Goal: Task Accomplishment & Management: Manage account settings

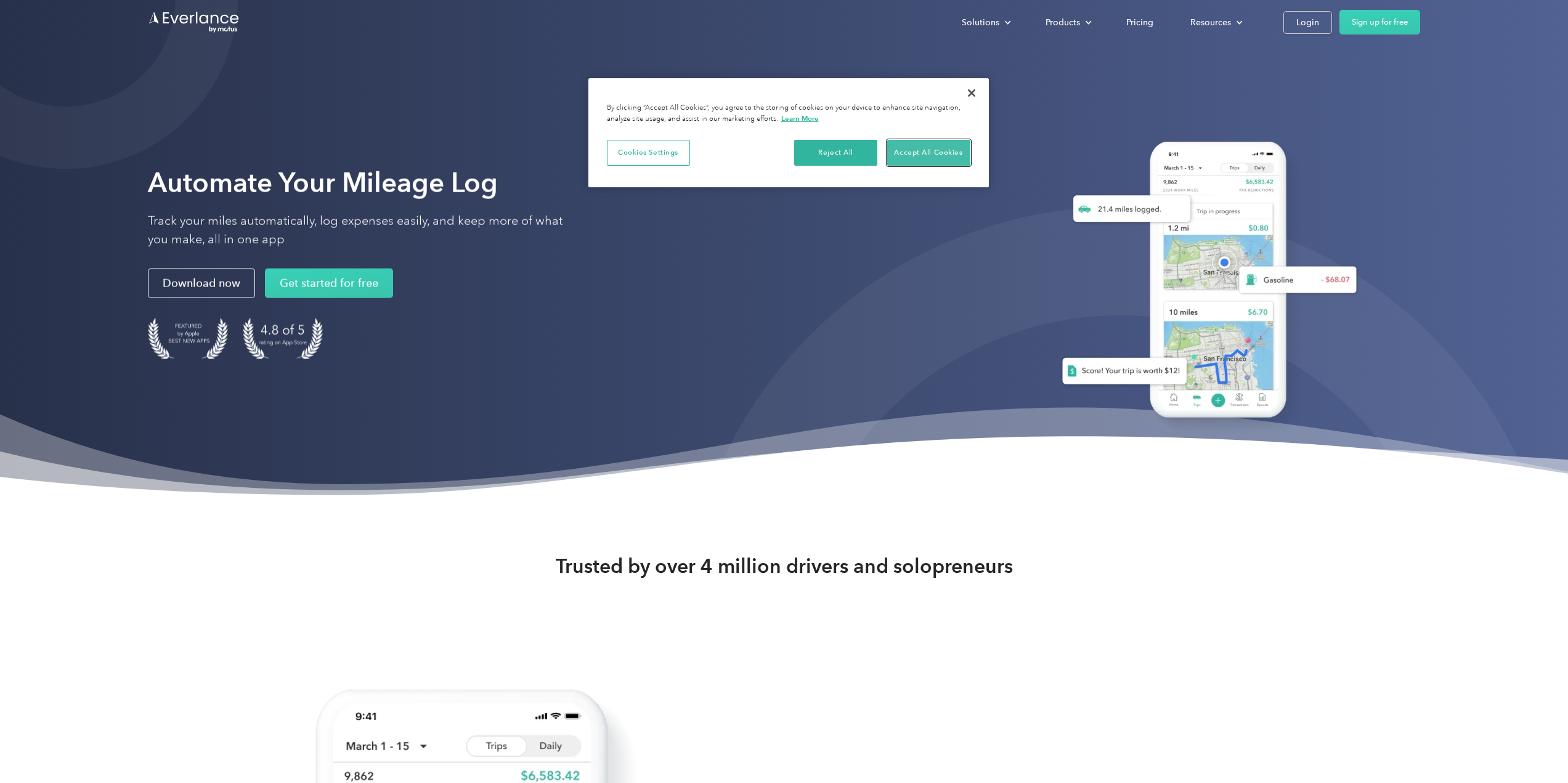
click at [924, 155] on button "Accept All Cookies" at bounding box center [928, 153] width 83 height 26
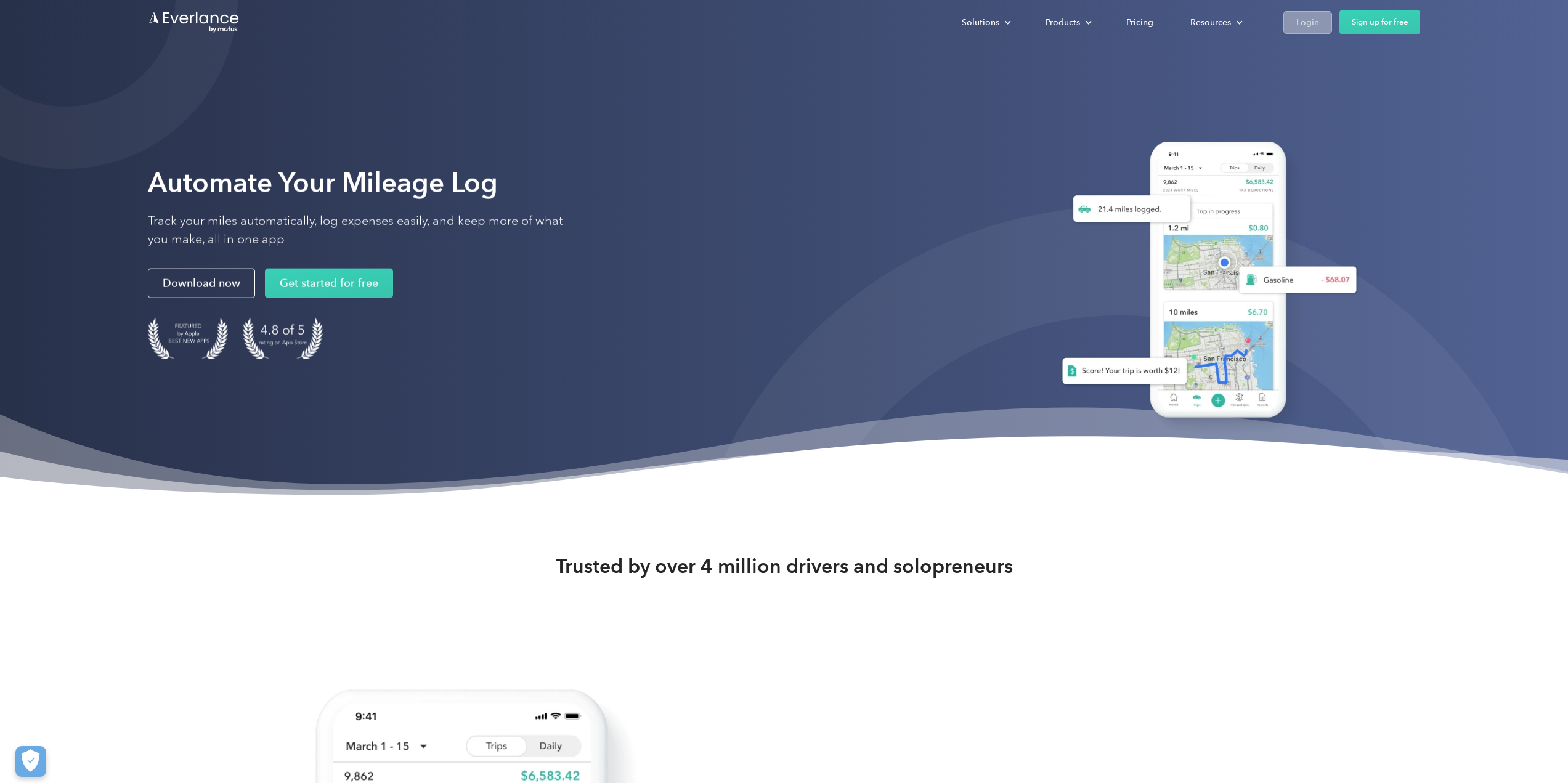
click at [1301, 24] on div "Login" at bounding box center [1307, 23] width 23 height 16
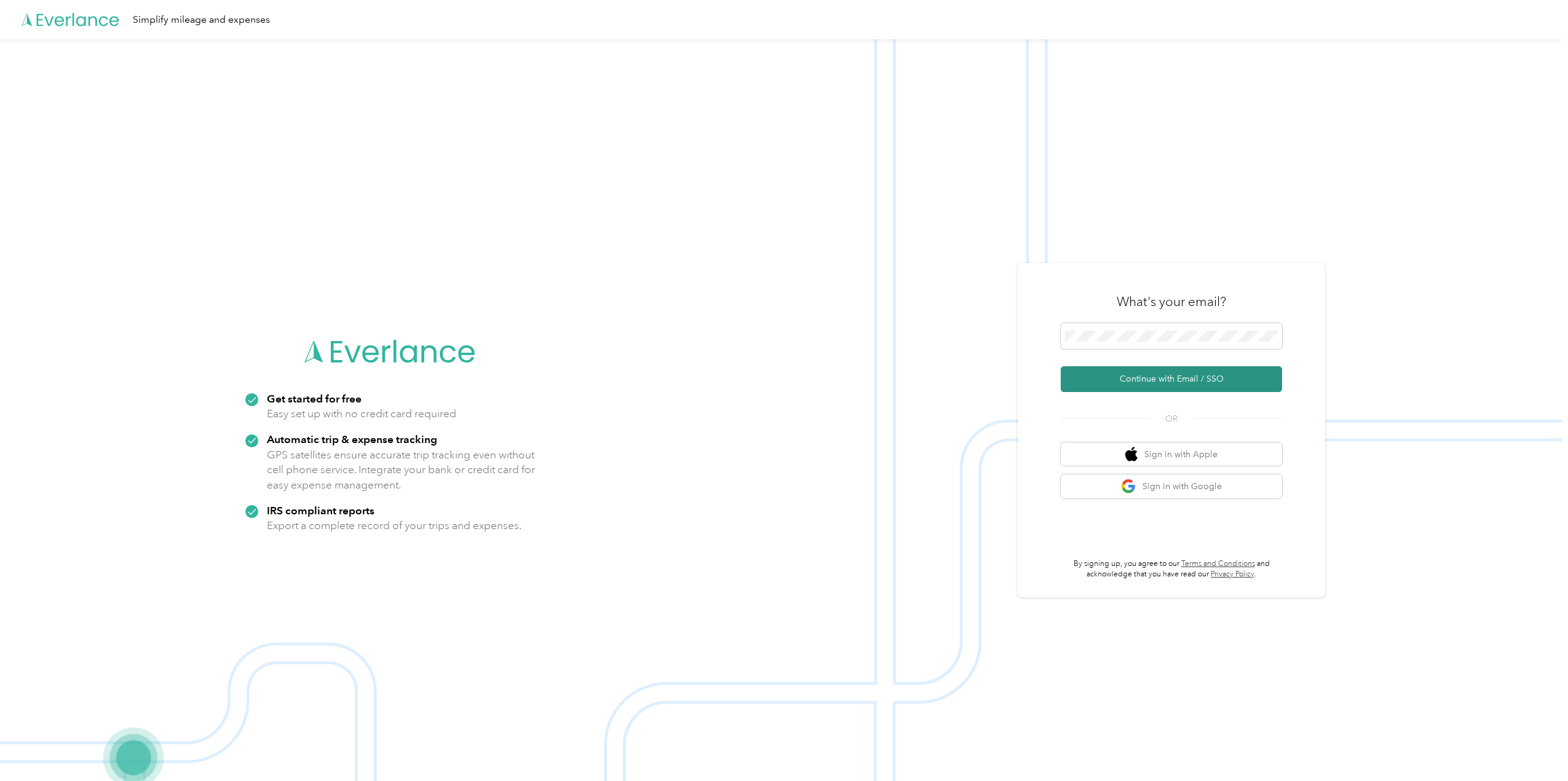
click at [1138, 381] on button "Continue with Email / SSO" at bounding box center [1172, 380] width 222 height 26
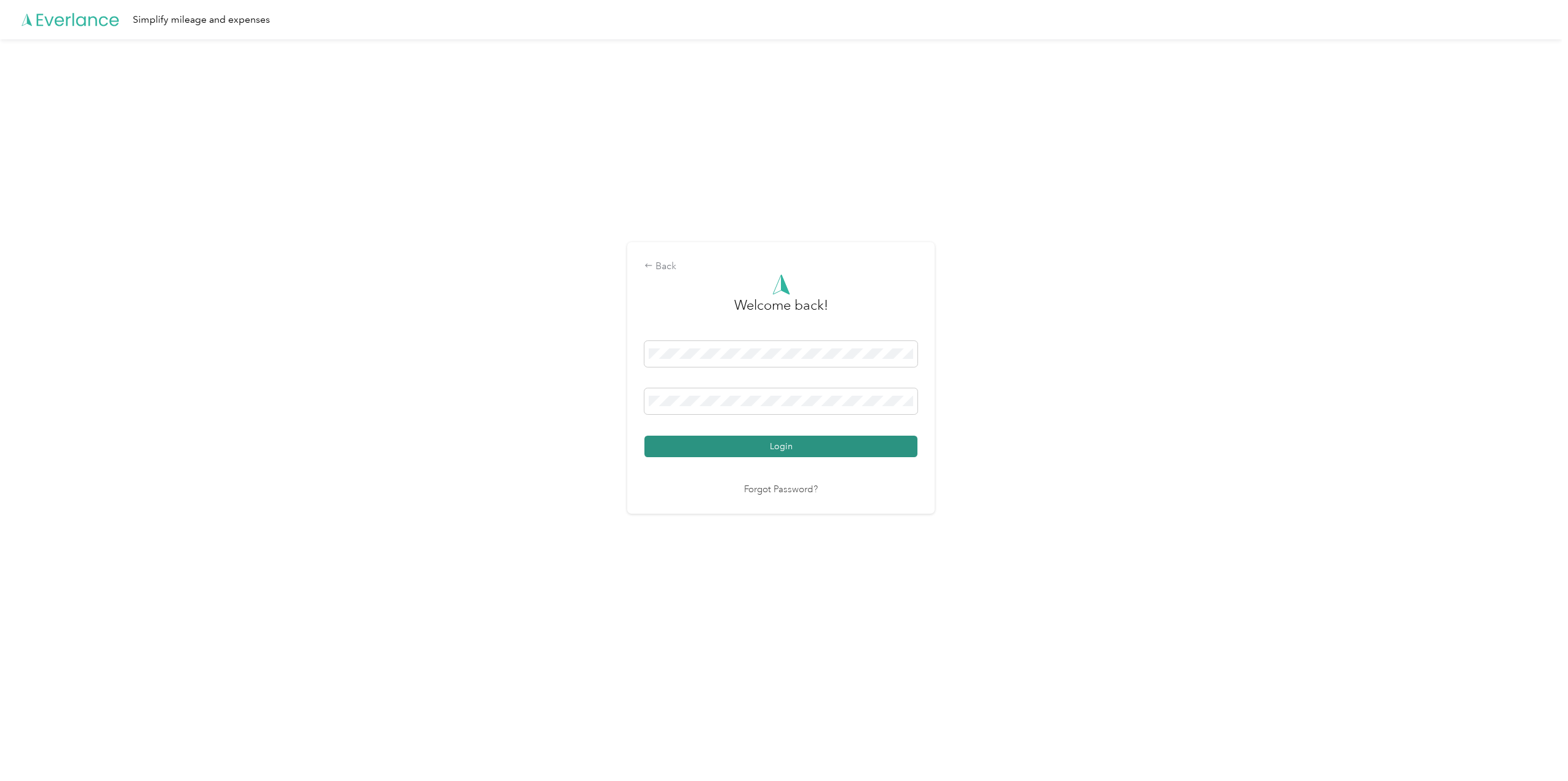
click at [754, 446] on button "Login" at bounding box center [781, 446] width 273 height 22
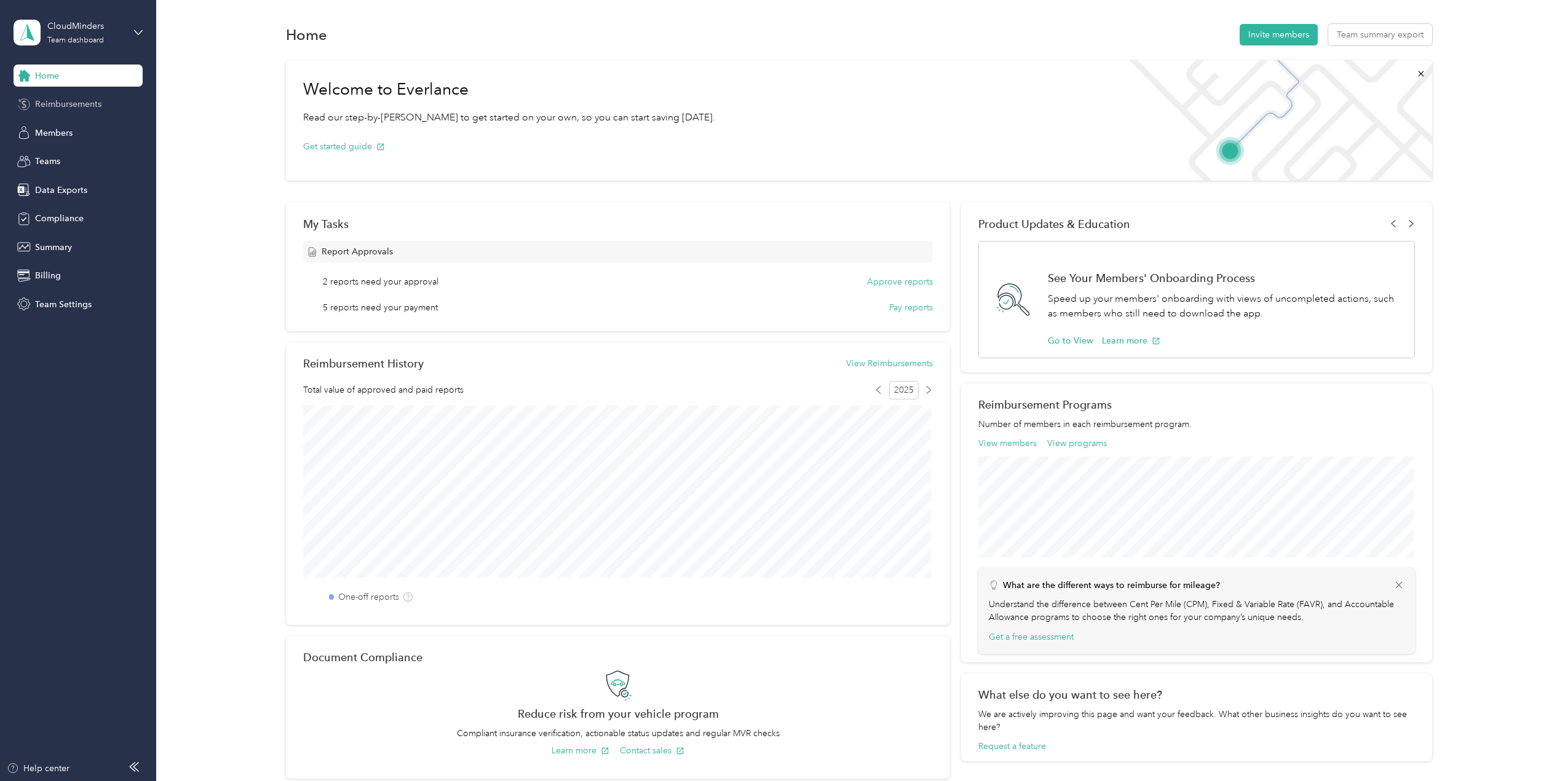
click at [67, 101] on span "Reimbursements" at bounding box center [68, 104] width 66 height 13
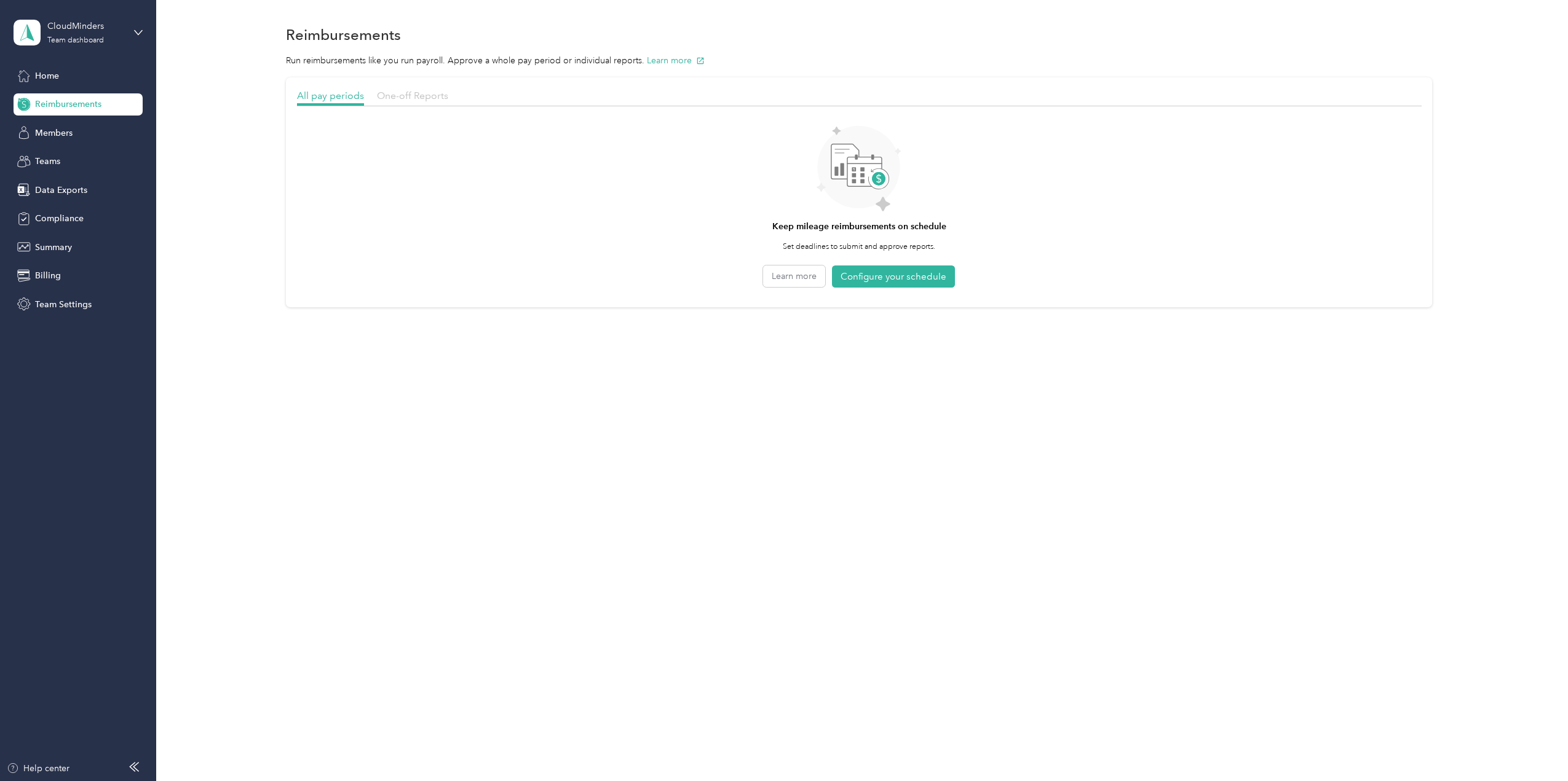
click at [394, 97] on span "One-off Reports" at bounding box center [413, 95] width 72 height 11
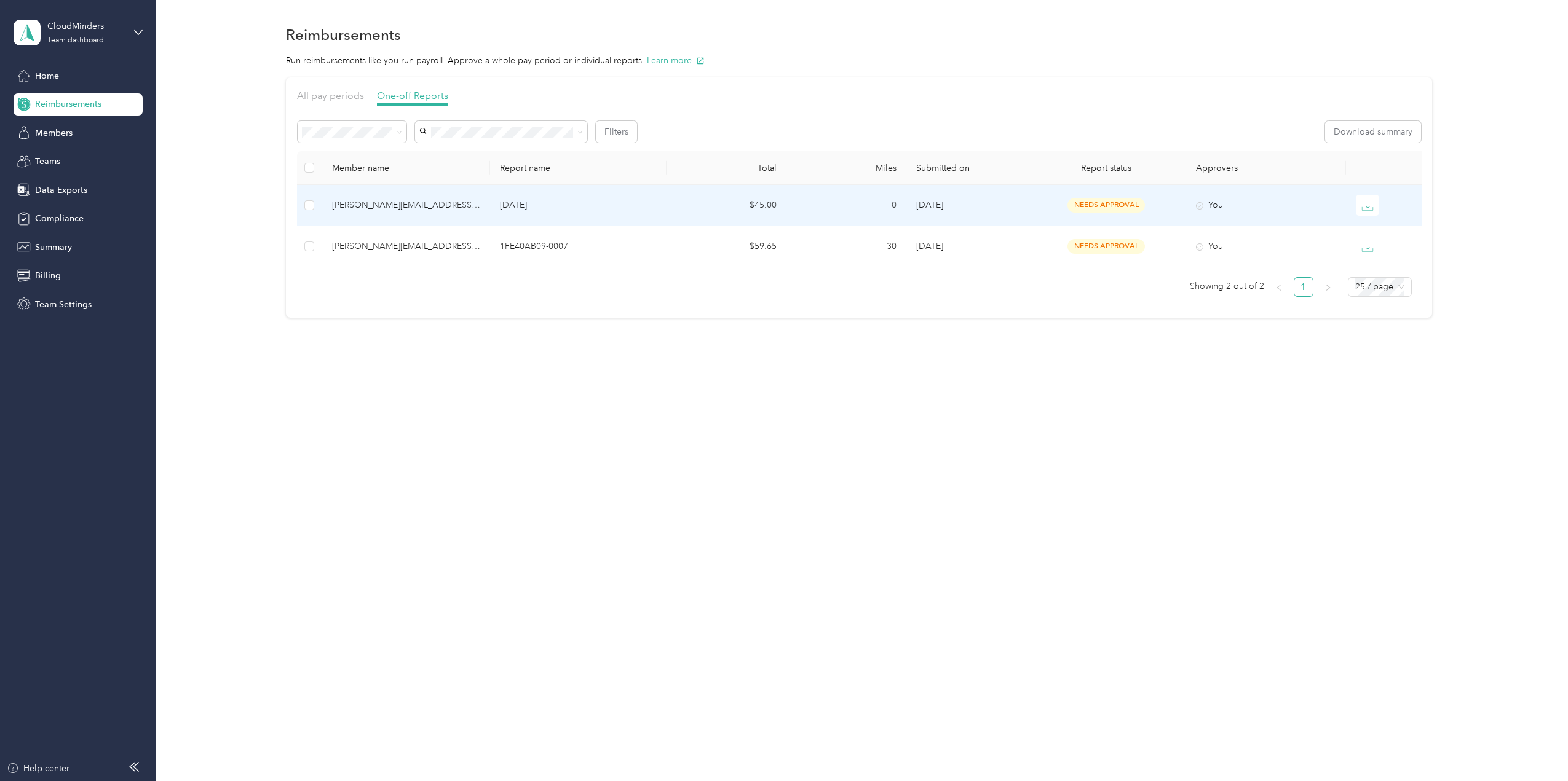
click at [389, 201] on div "[PERSON_NAME][EMAIL_ADDRESS][PERSON_NAME][DOMAIN_NAME]" at bounding box center [406, 205] width 148 height 13
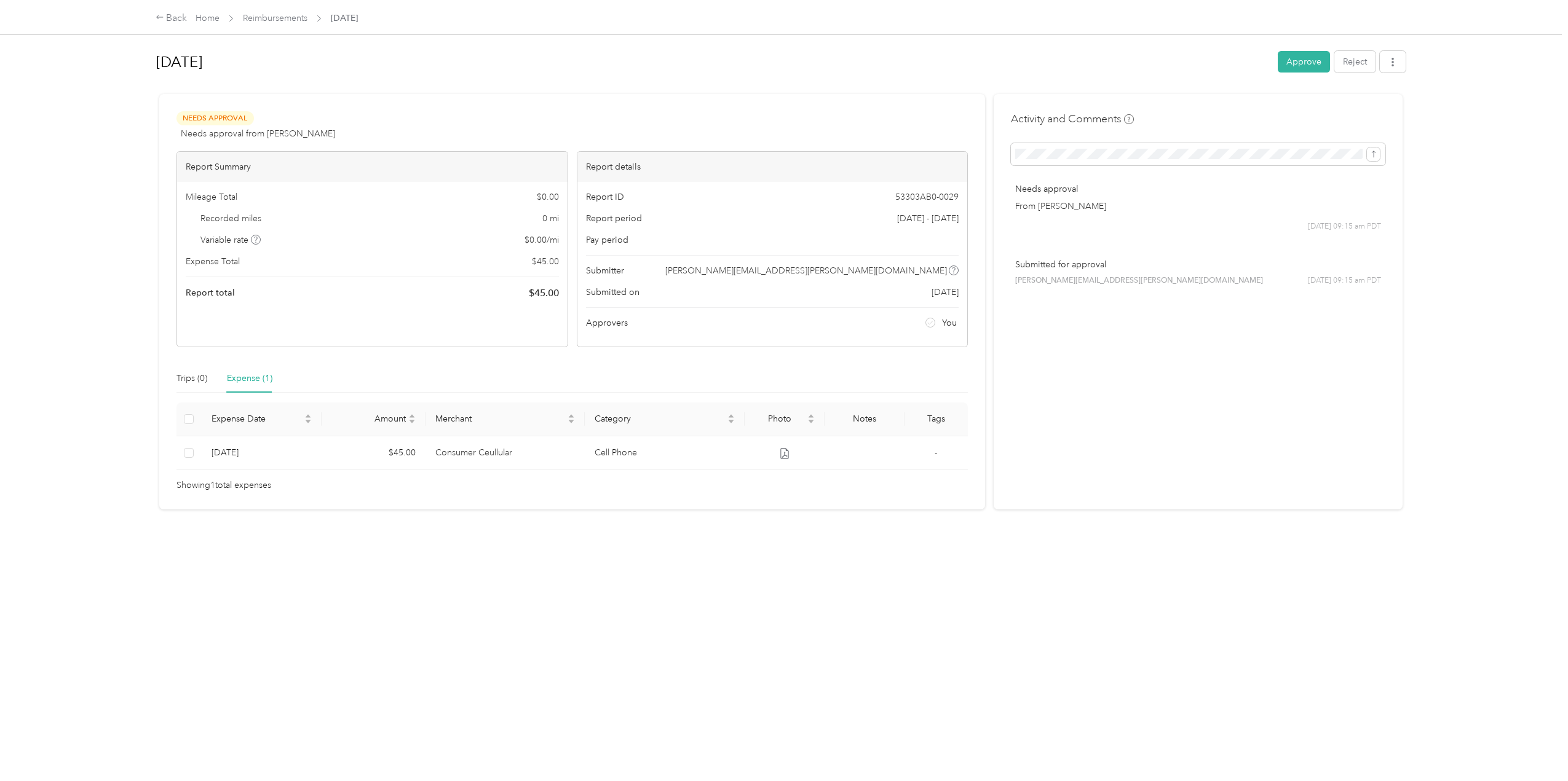
click at [1296, 58] on button "Approve" at bounding box center [1304, 61] width 52 height 22
click at [271, 16] on link "Reimbursements" at bounding box center [275, 18] width 65 height 10
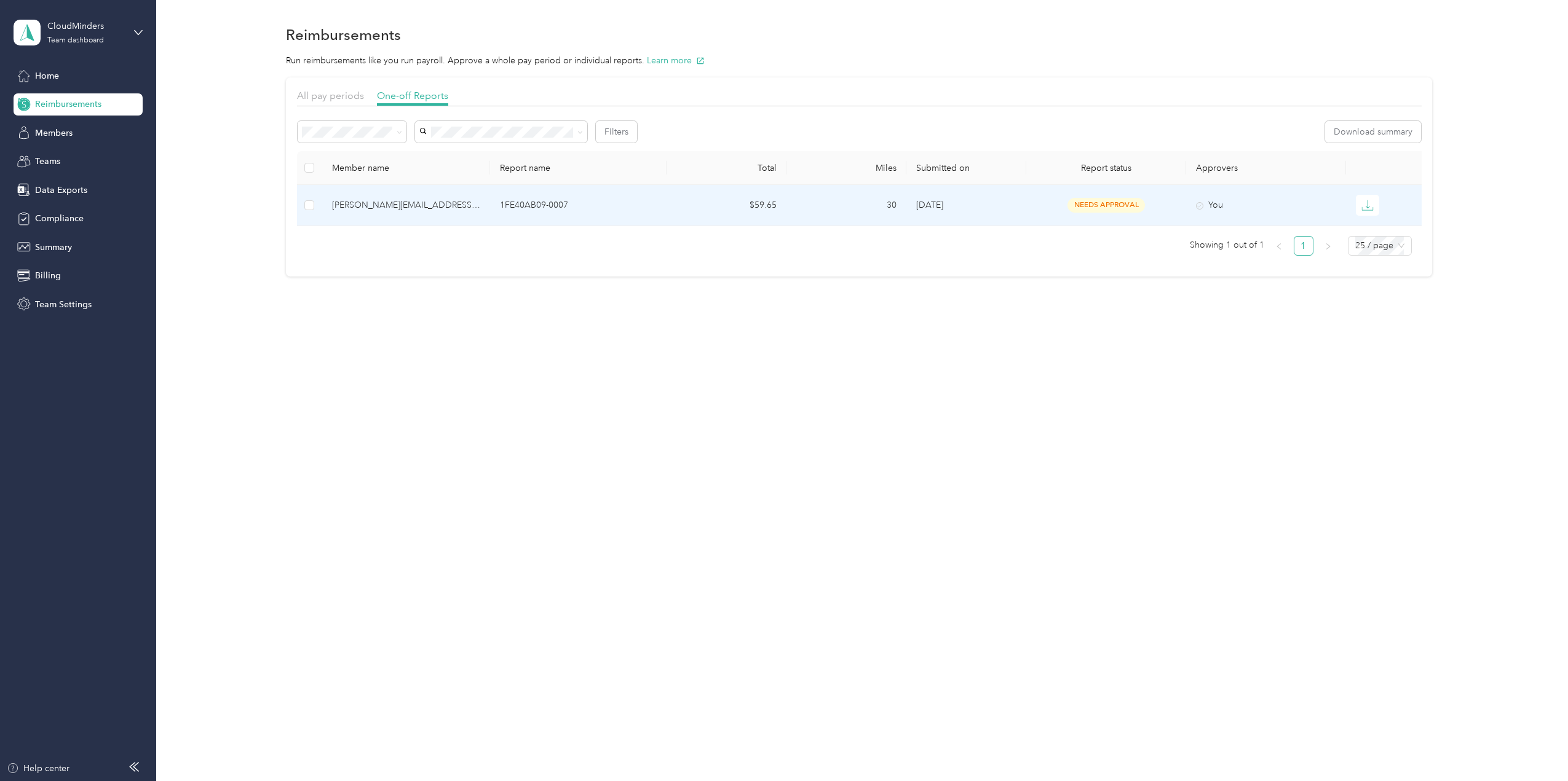
click at [375, 205] on div "[PERSON_NAME][EMAIL_ADDRESS][PERSON_NAME][DOMAIN_NAME]" at bounding box center [406, 205] width 148 height 13
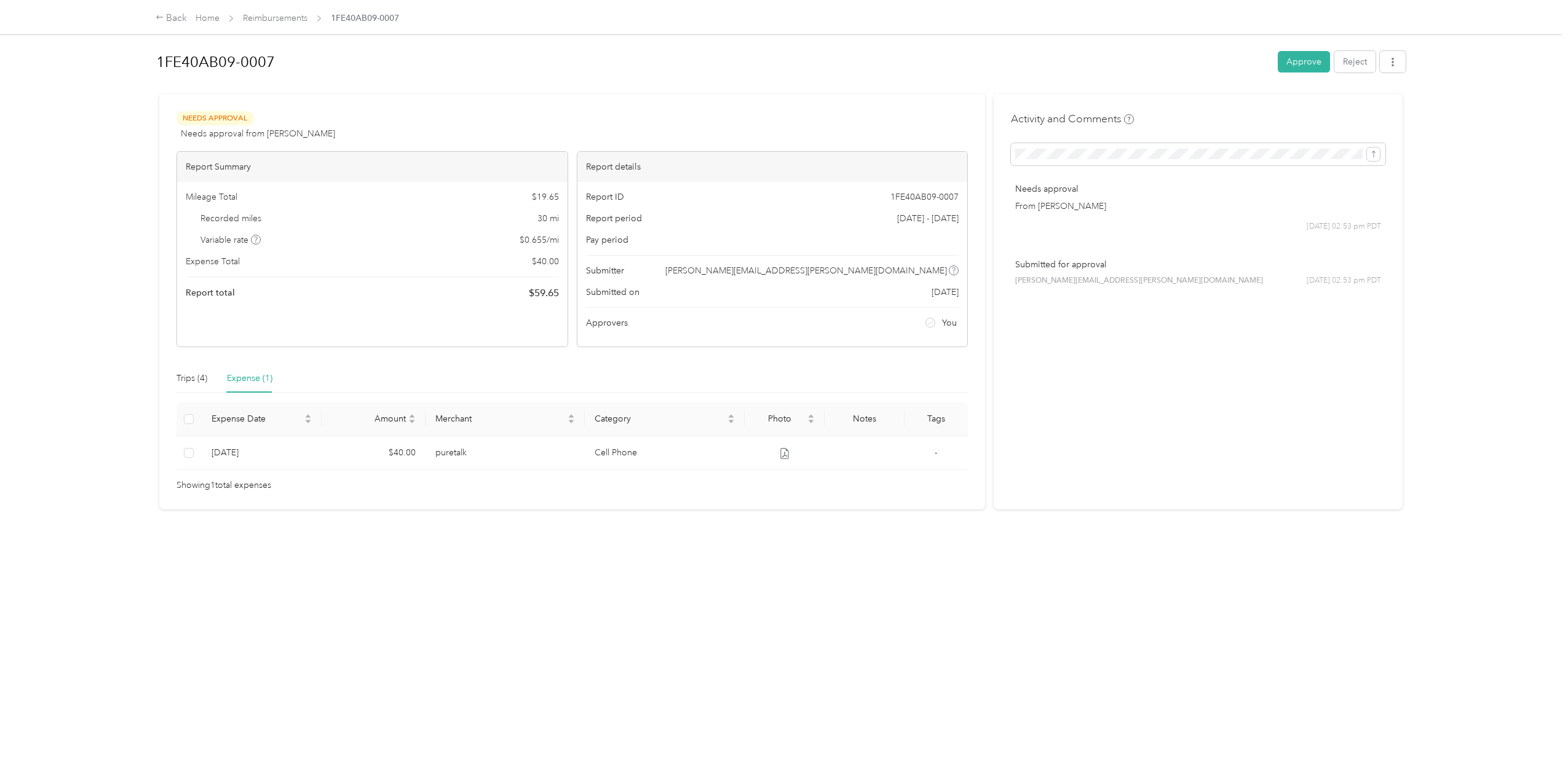
click at [1289, 57] on button "Approve" at bounding box center [1304, 61] width 52 height 22
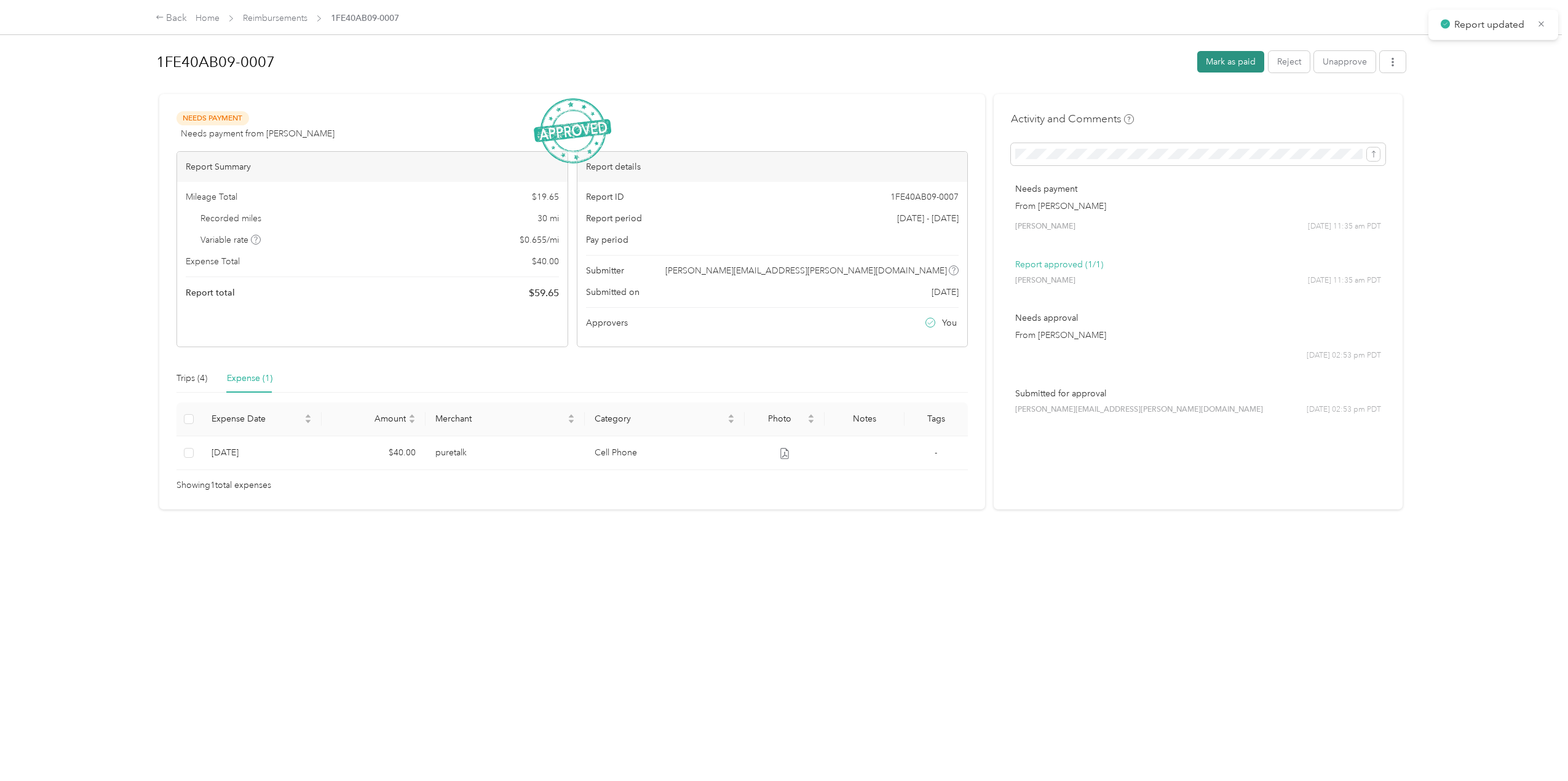
click at [1211, 58] on button "Mark as paid" at bounding box center [1230, 61] width 67 height 22
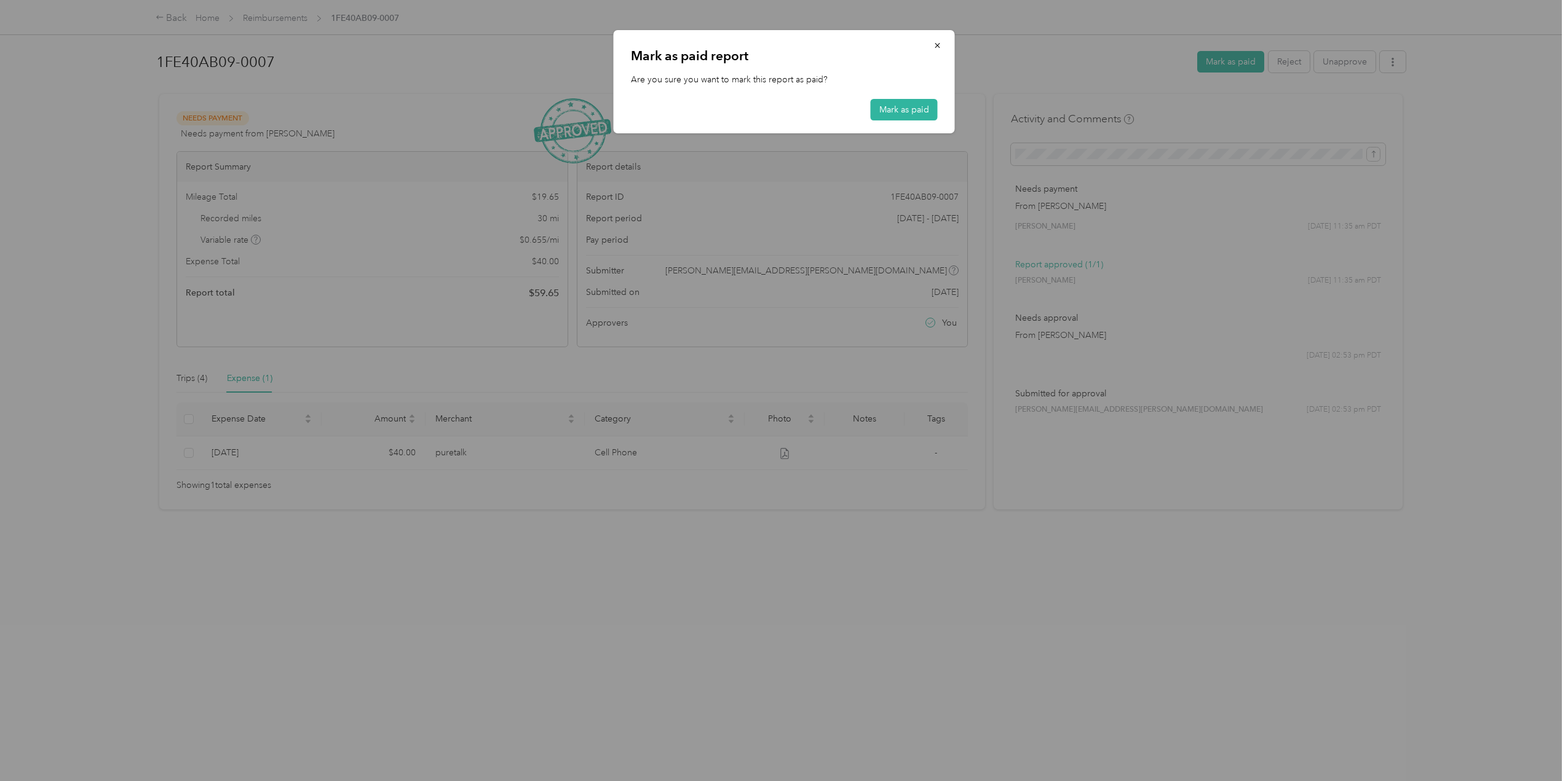
drag, startPoint x: 915, startPoint y: 100, endPoint x: 909, endPoint y: 99, distance: 6.1
click at [912, 99] on button "Mark as paid" at bounding box center [904, 109] width 67 height 22
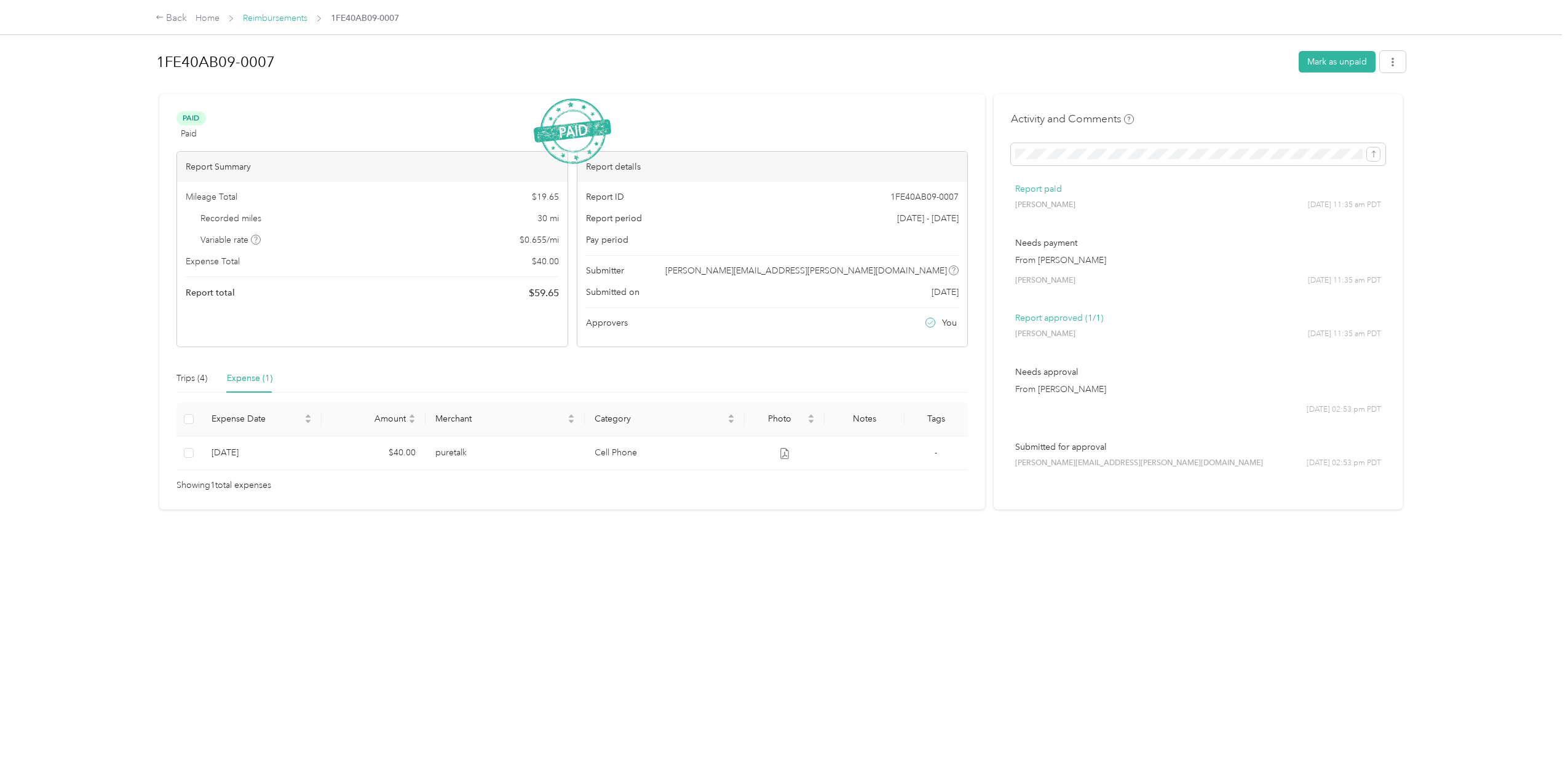
click at [285, 18] on link "Reimbursements" at bounding box center [275, 18] width 65 height 10
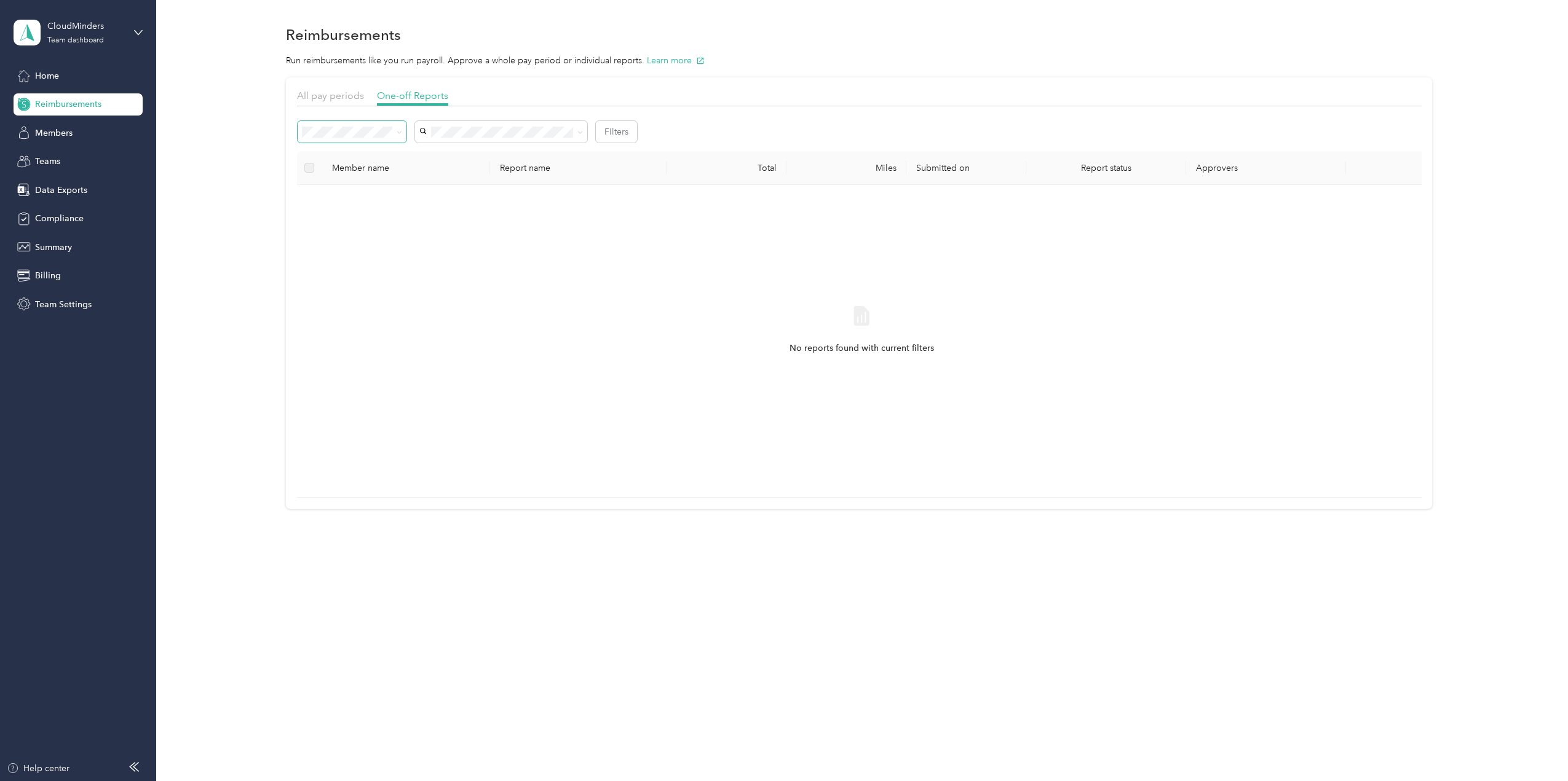
click at [405, 130] on span at bounding box center [352, 132] width 109 height 22
click at [398, 130] on icon at bounding box center [399, 133] width 5 height 5
click at [367, 193] on span "Needs payment" at bounding box center [337, 197] width 62 height 10
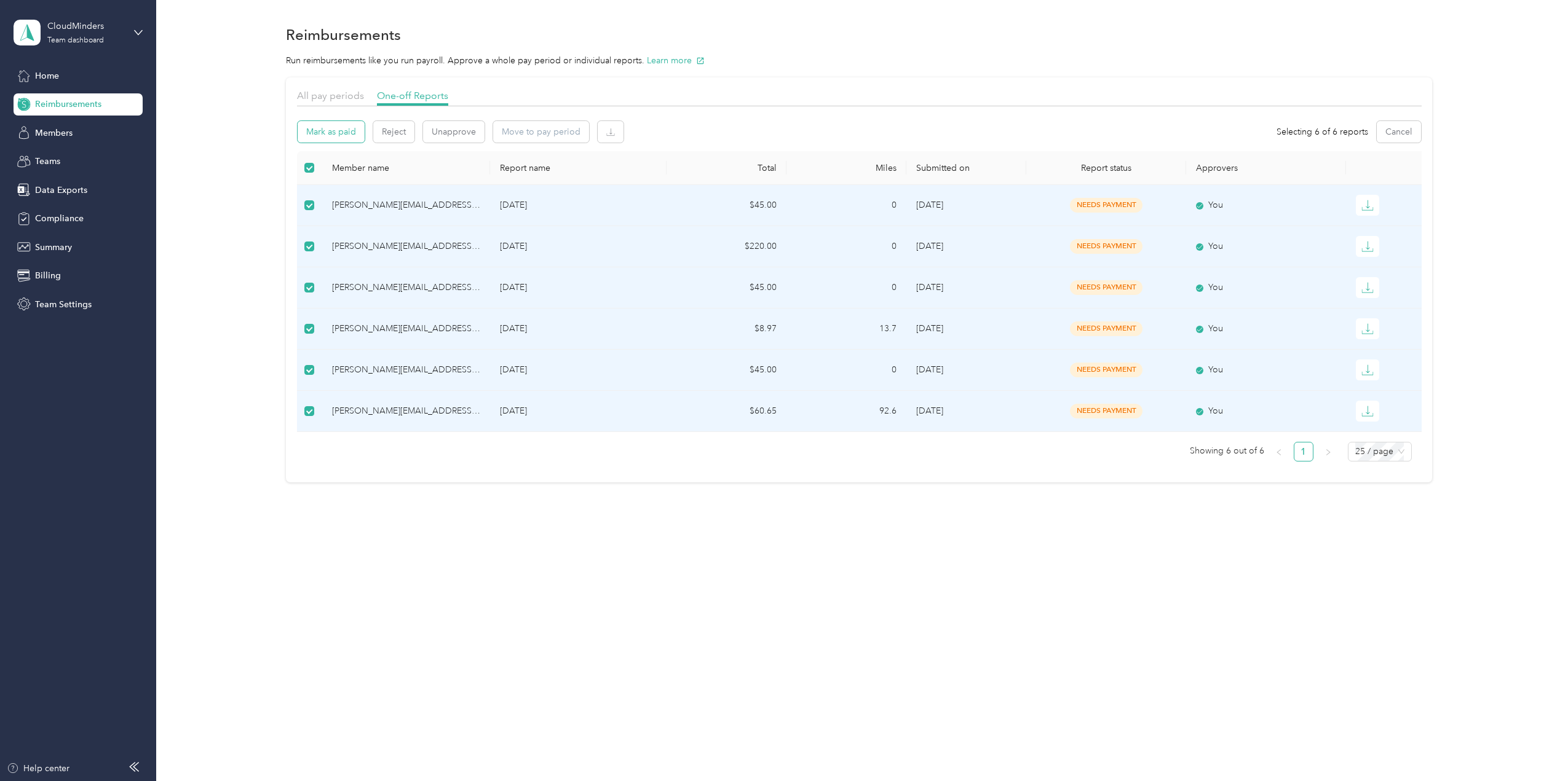
click at [316, 136] on button "Mark as paid" at bounding box center [331, 132] width 67 height 22
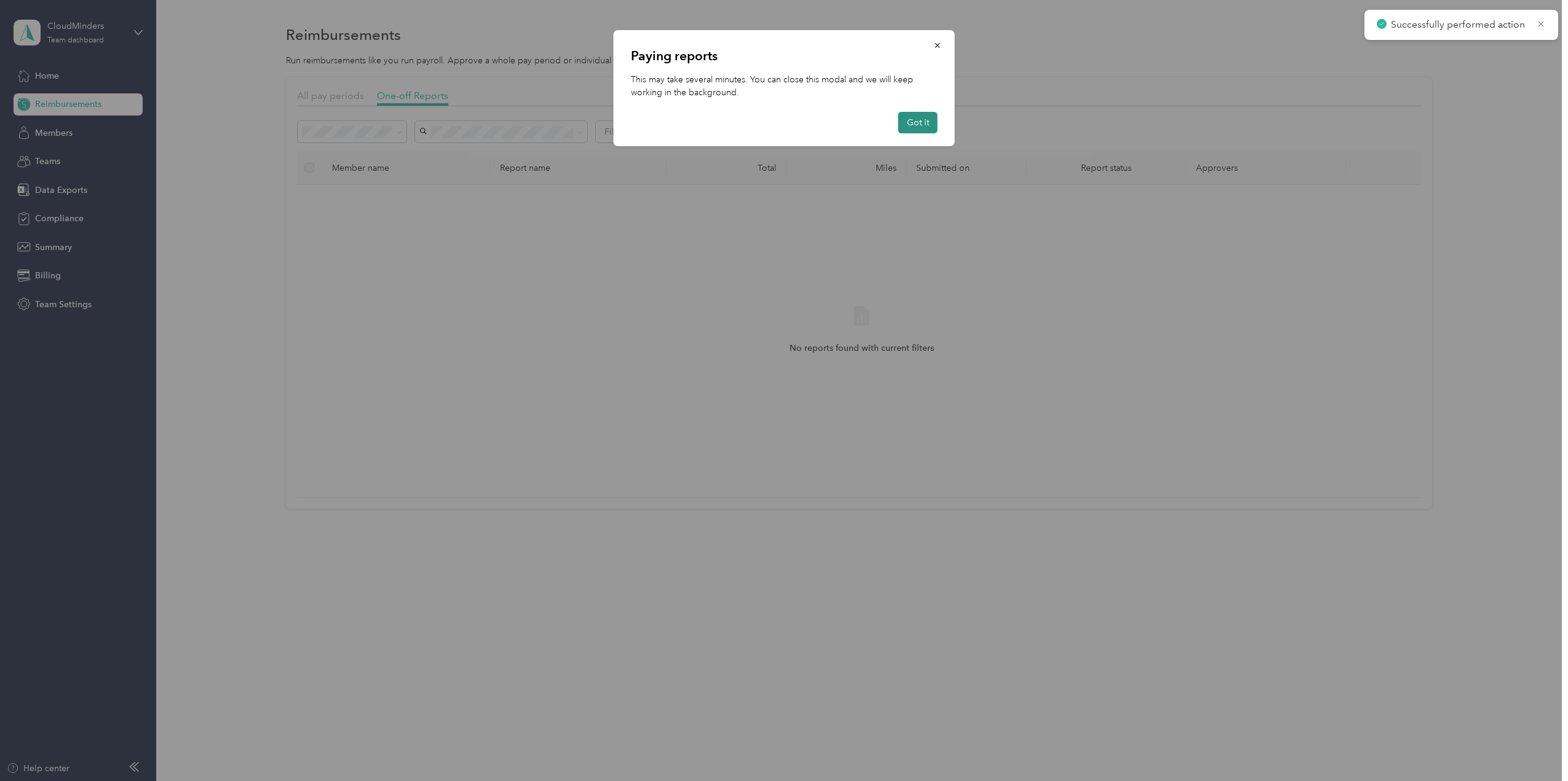
click at [918, 120] on button "Got it" at bounding box center [918, 122] width 39 height 22
